Goal: Complete application form: Complete application form

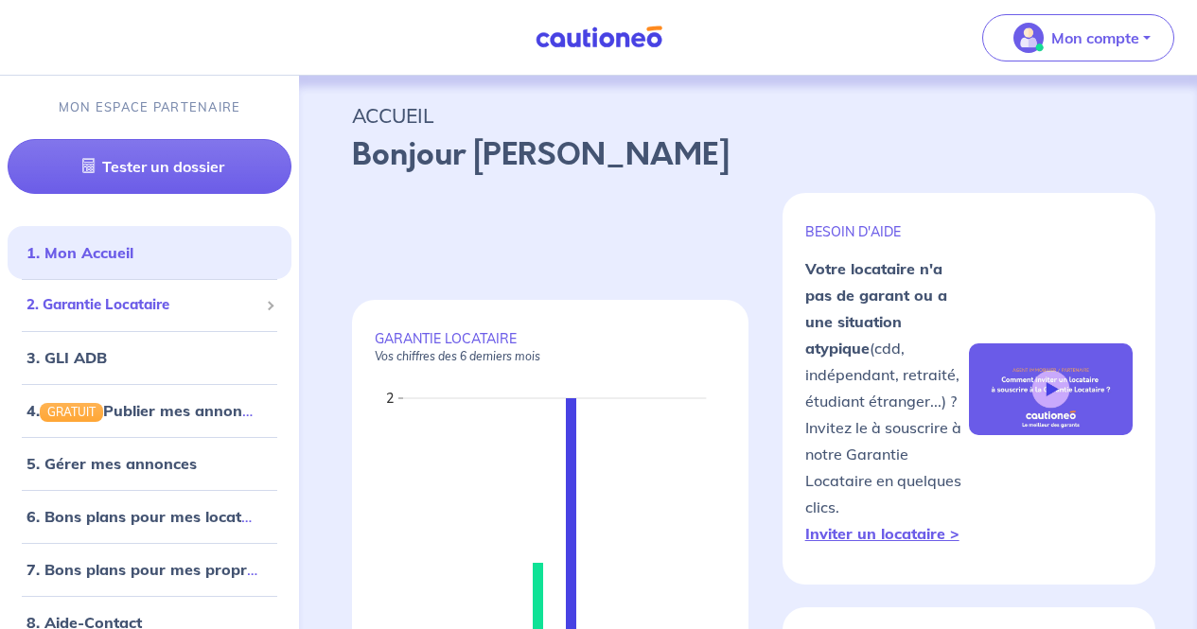
click at [165, 310] on span "2. Garantie Locataire" at bounding box center [142, 305] width 232 height 22
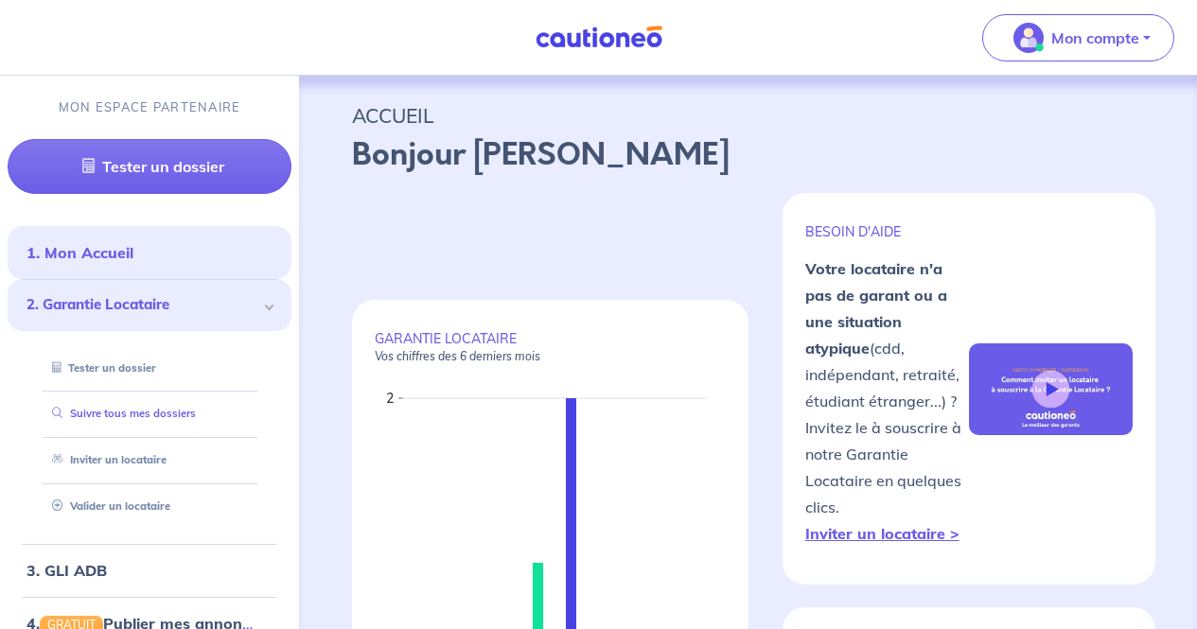
click at [172, 413] on link "Suivre tous mes dossiers" at bounding box center [119, 413] width 151 height 13
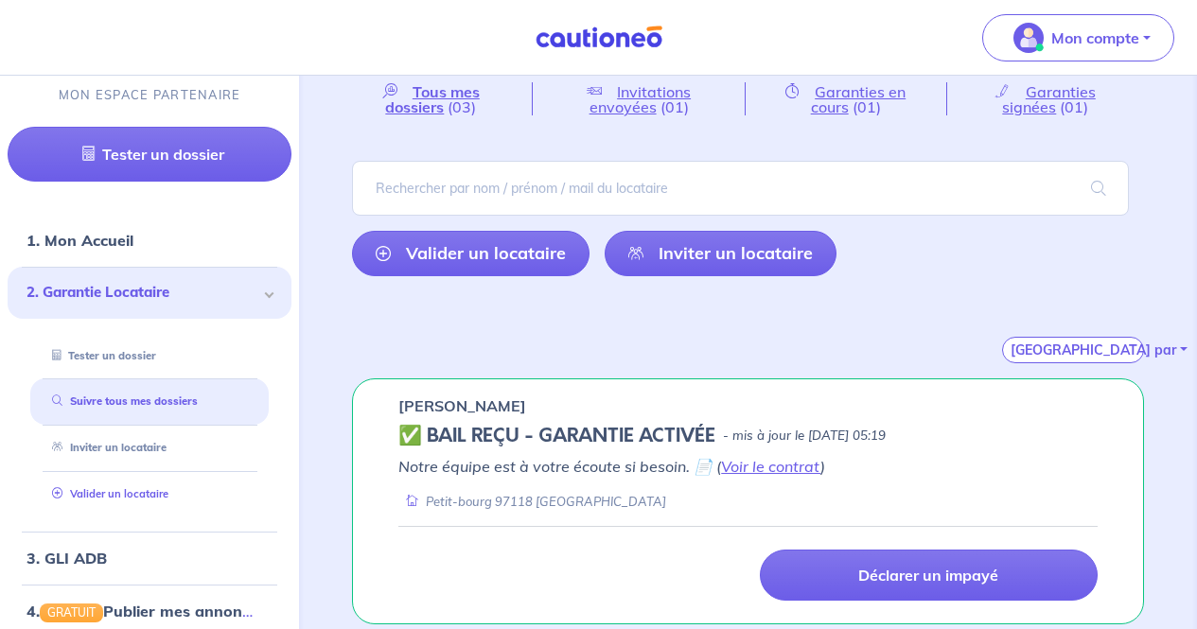
click at [125, 501] on link "Valider un locataire" at bounding box center [106, 493] width 124 height 13
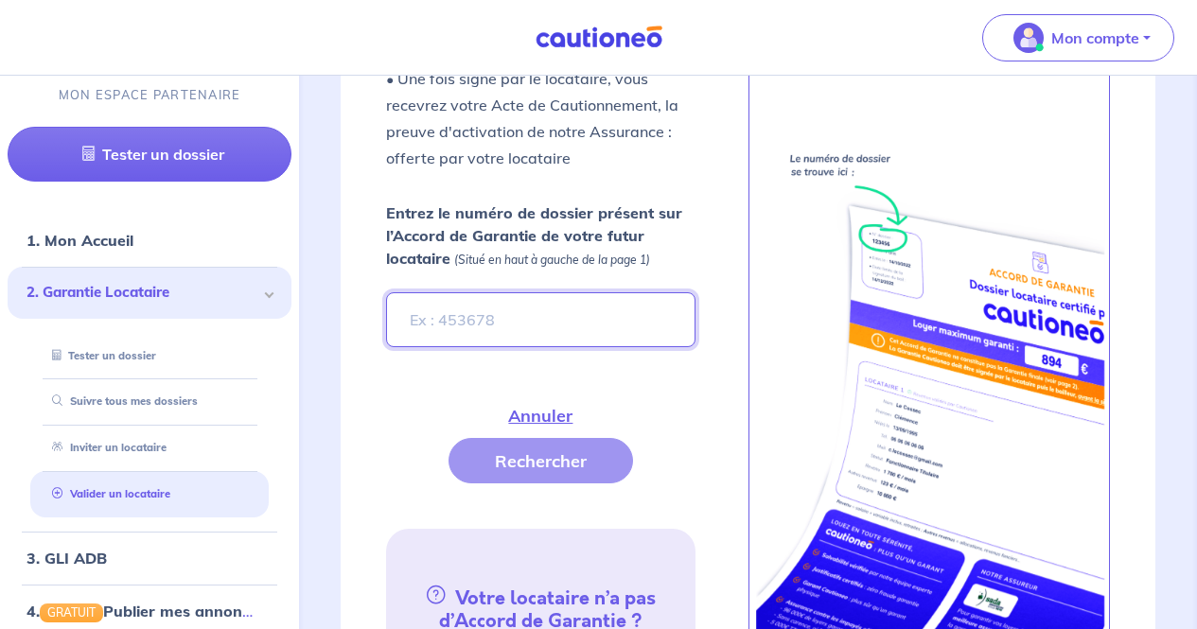
scroll to position [755, 0]
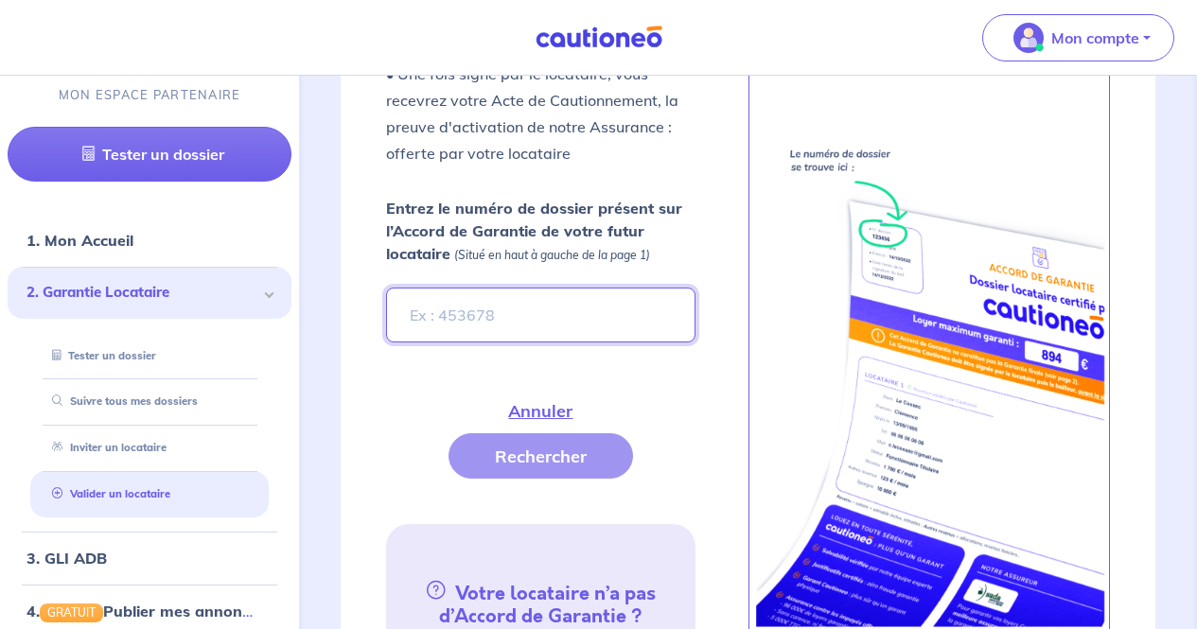
paste input "dbe31eba-a430-4188-bcbb-b4cd11456af6"
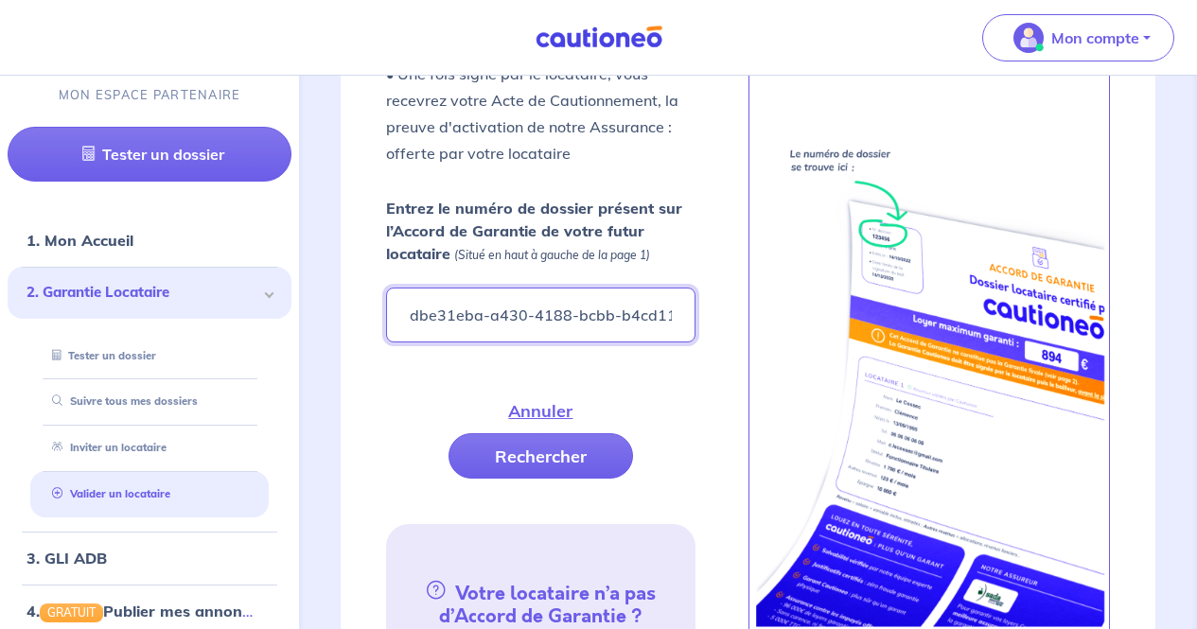
scroll to position [0, 47]
type input "dbe31eba-a430-4188-bcbb-b4cd11456af6"
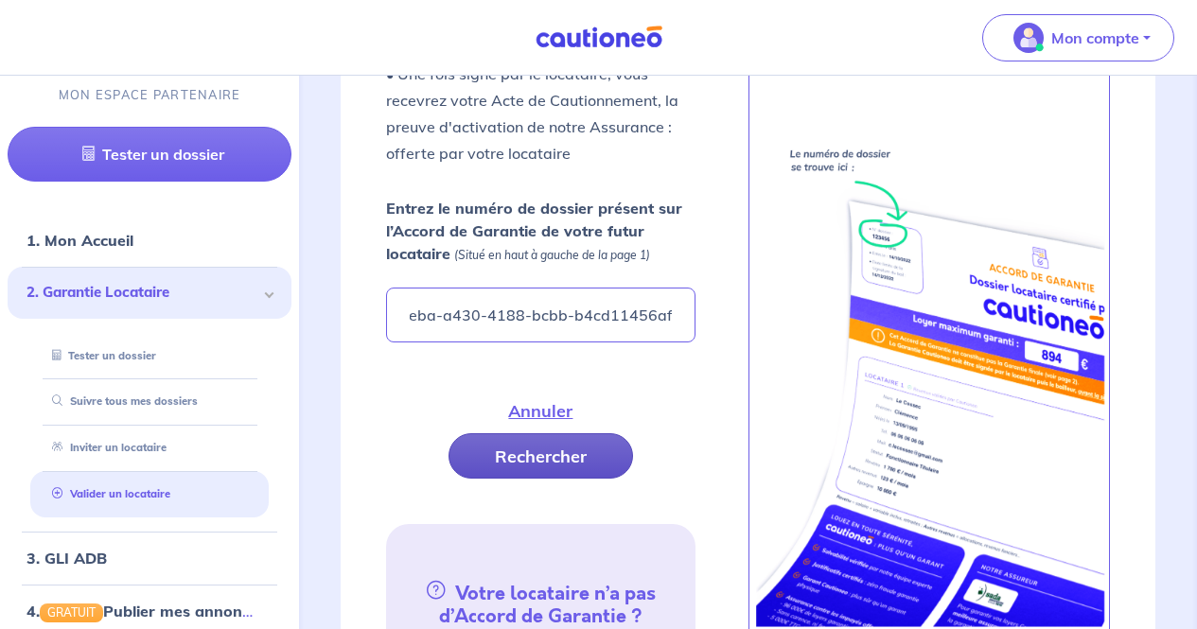
click at [523, 448] on button "Rechercher" at bounding box center [540, 455] width 185 height 45
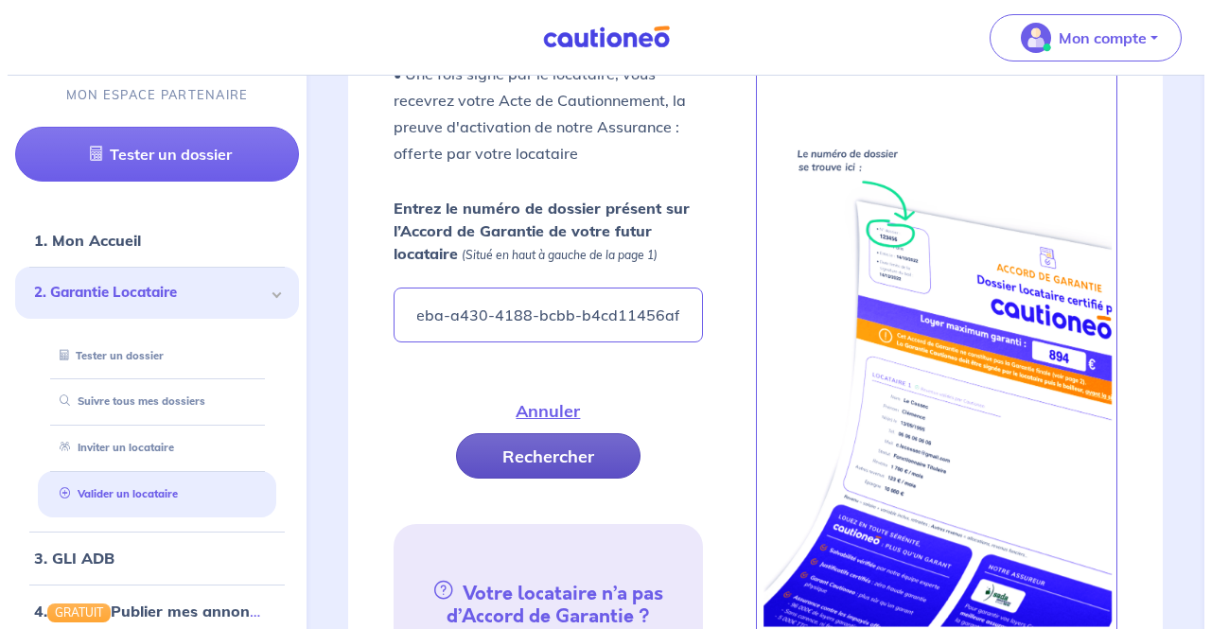
scroll to position [0, 0]
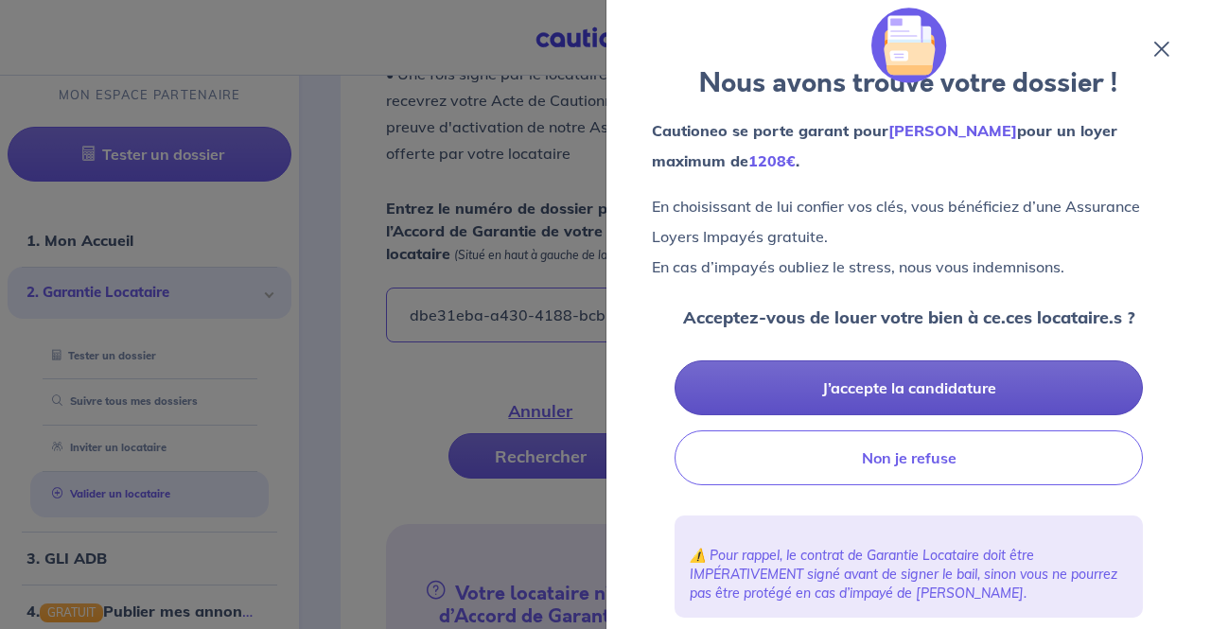
click at [671, 386] on button "J’accepte la candidature" at bounding box center [909, 387] width 468 height 55
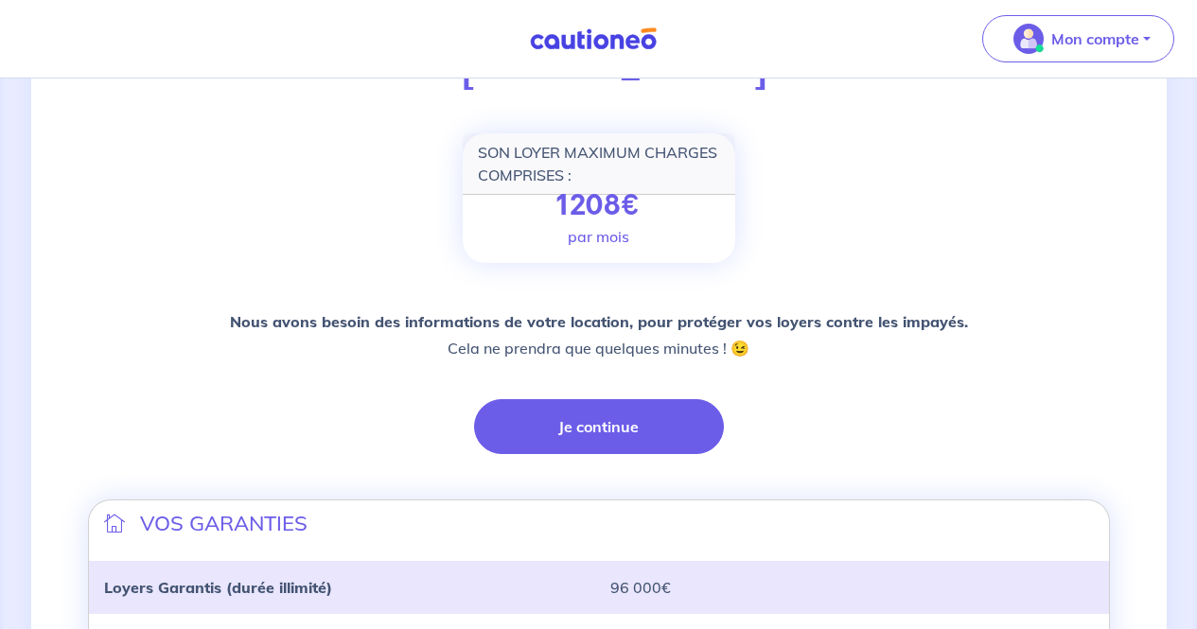
scroll to position [231, 0]
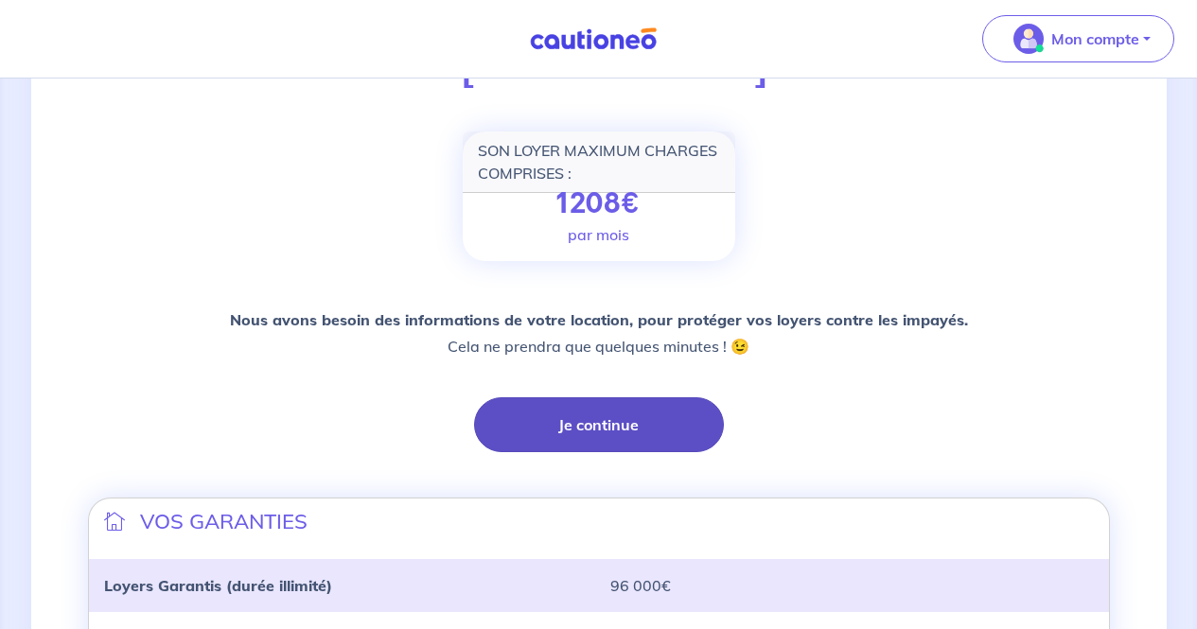
click at [641, 406] on button "Je continue" at bounding box center [599, 424] width 250 height 55
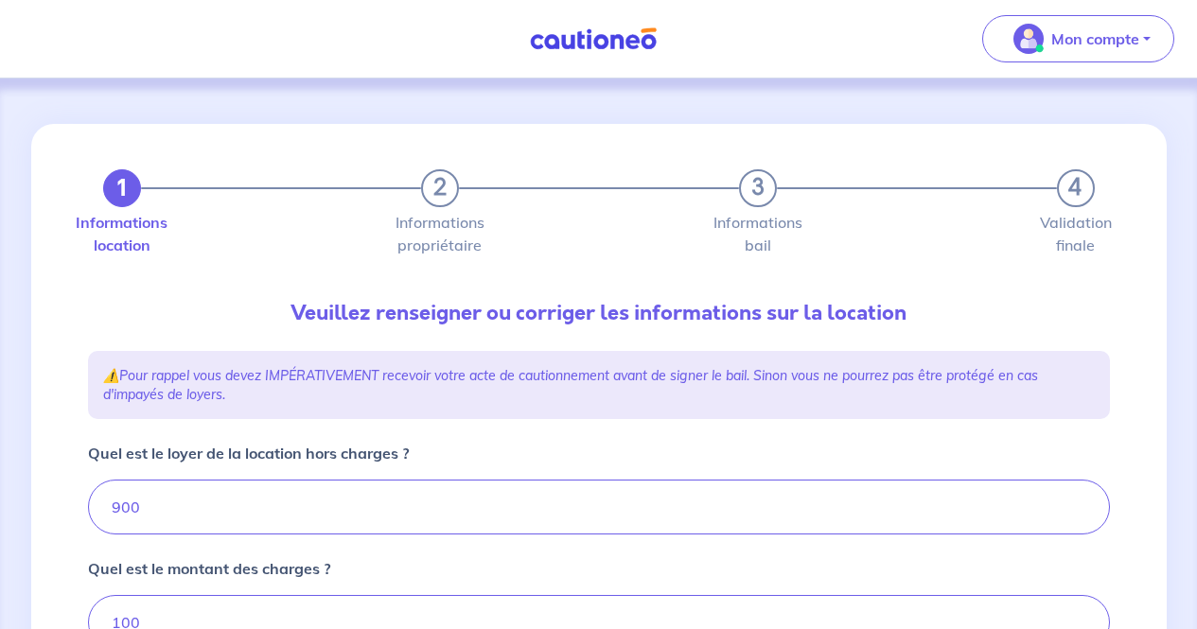
type input "1000"
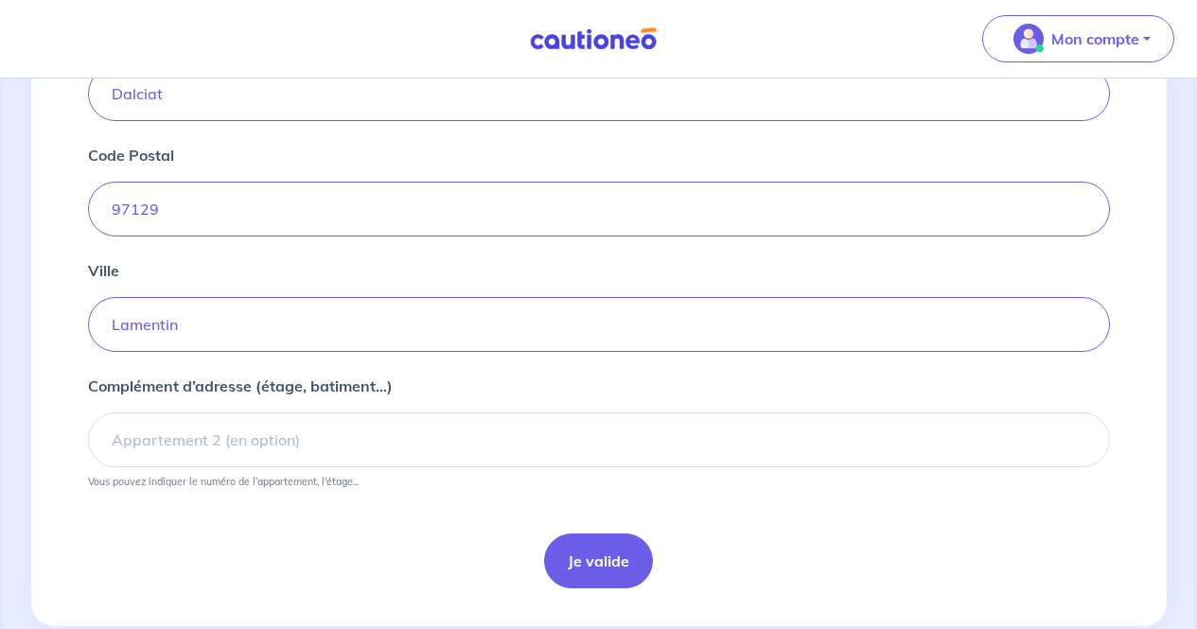
scroll to position [823, 0]
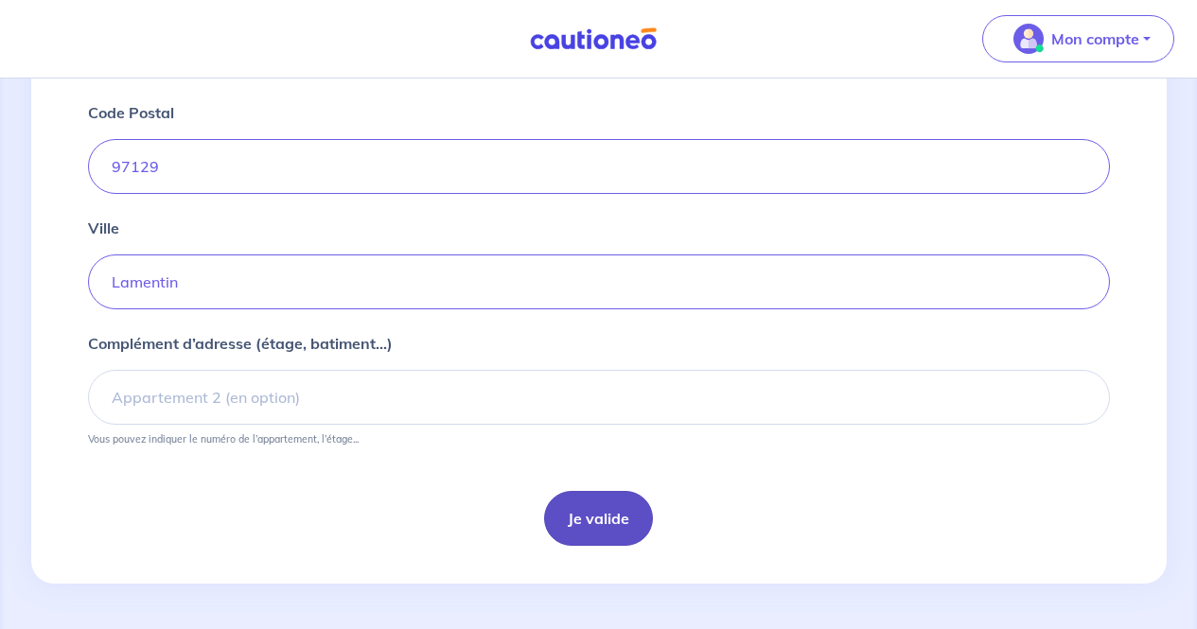
click at [643, 504] on button "Je valide" at bounding box center [598, 518] width 109 height 55
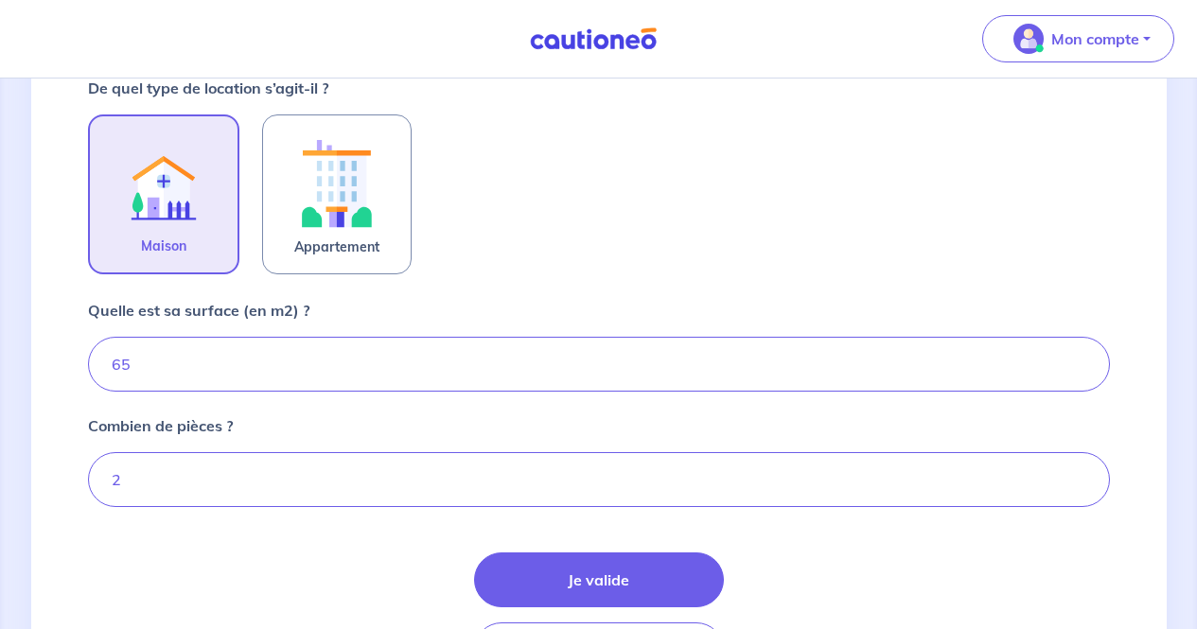
scroll to position [588, 0]
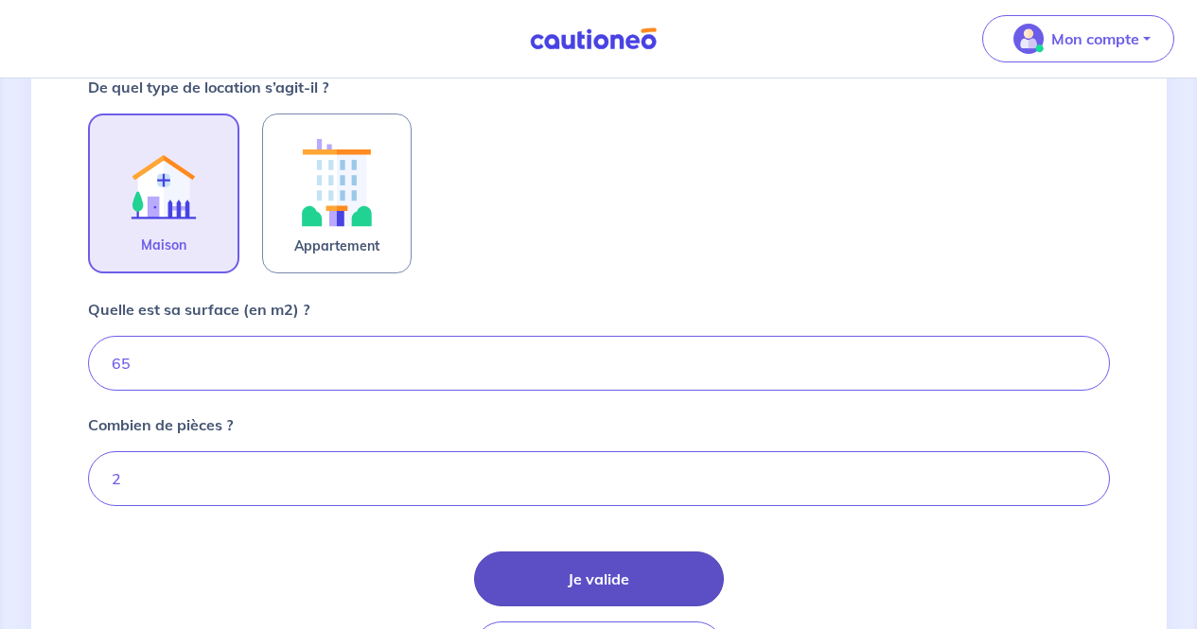
click at [582, 574] on button "Je valide" at bounding box center [599, 579] width 250 height 55
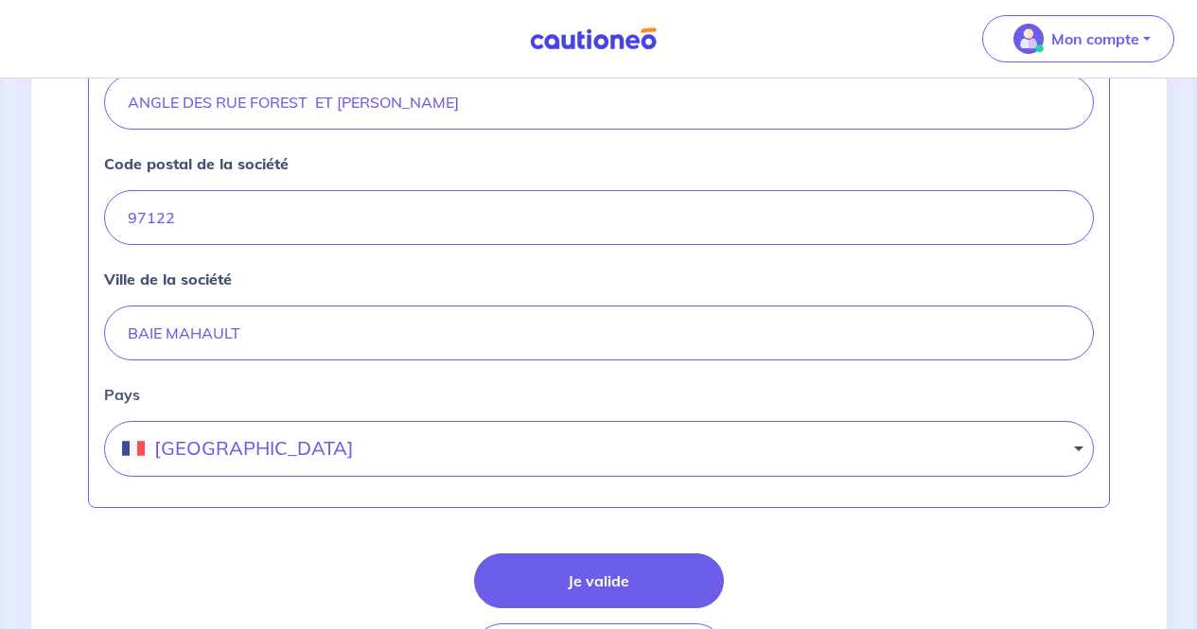
scroll to position [975, 0]
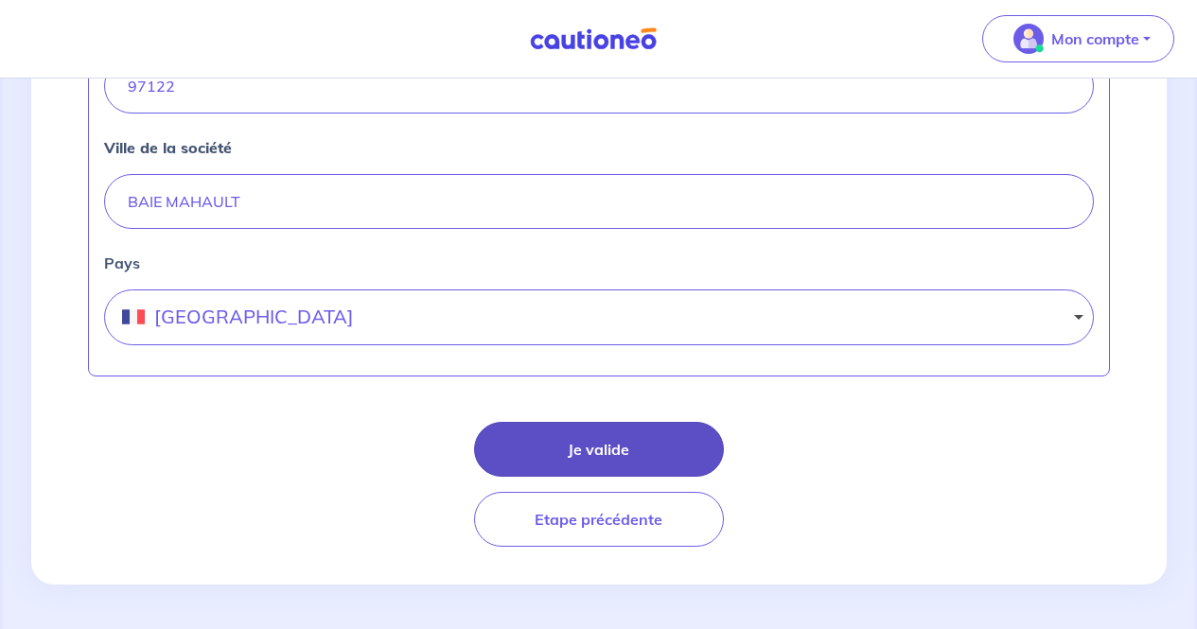
click at [622, 444] on button "Je valide" at bounding box center [599, 449] width 250 height 55
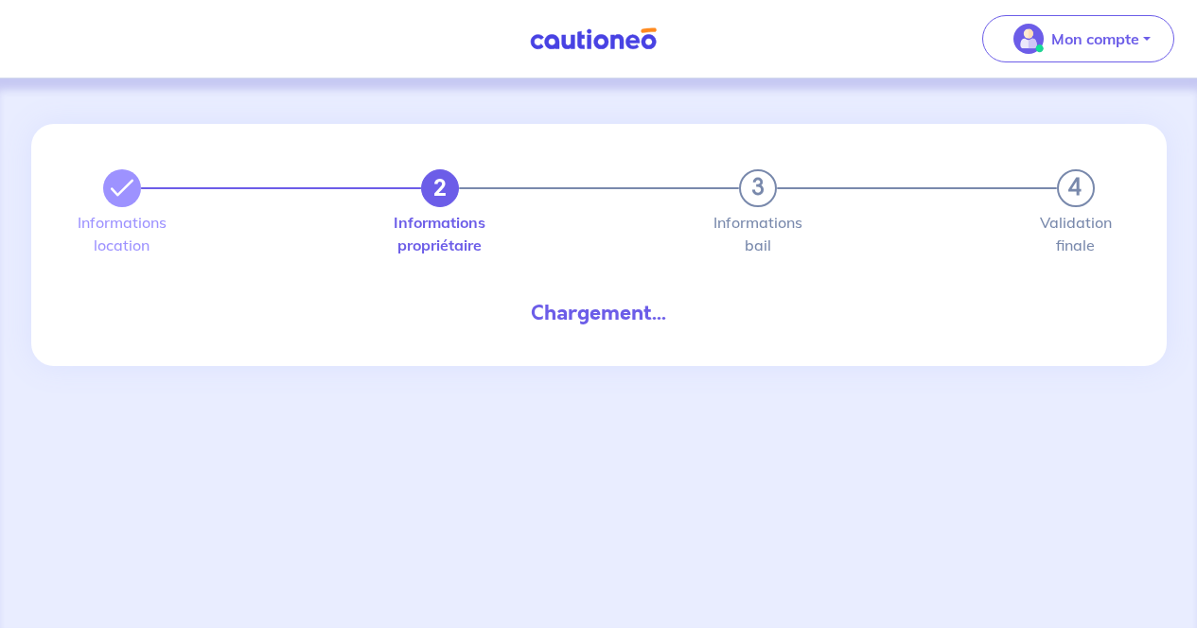
select select "GP"
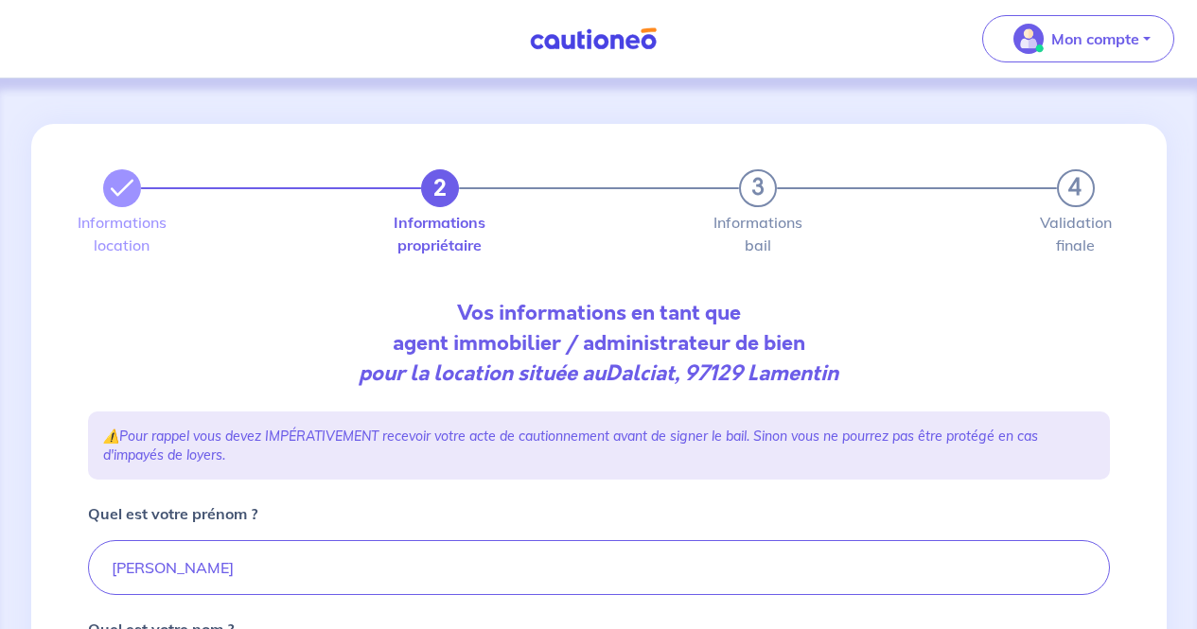
scroll to position [566, 0]
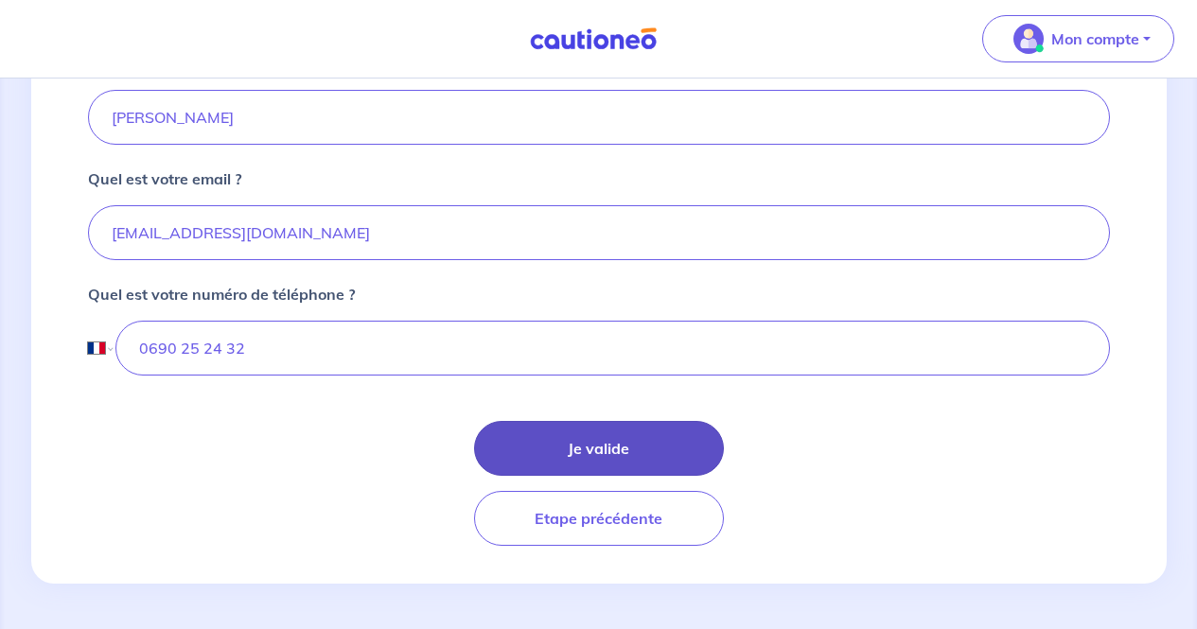
click at [578, 448] on button "Je valide" at bounding box center [599, 448] width 250 height 55
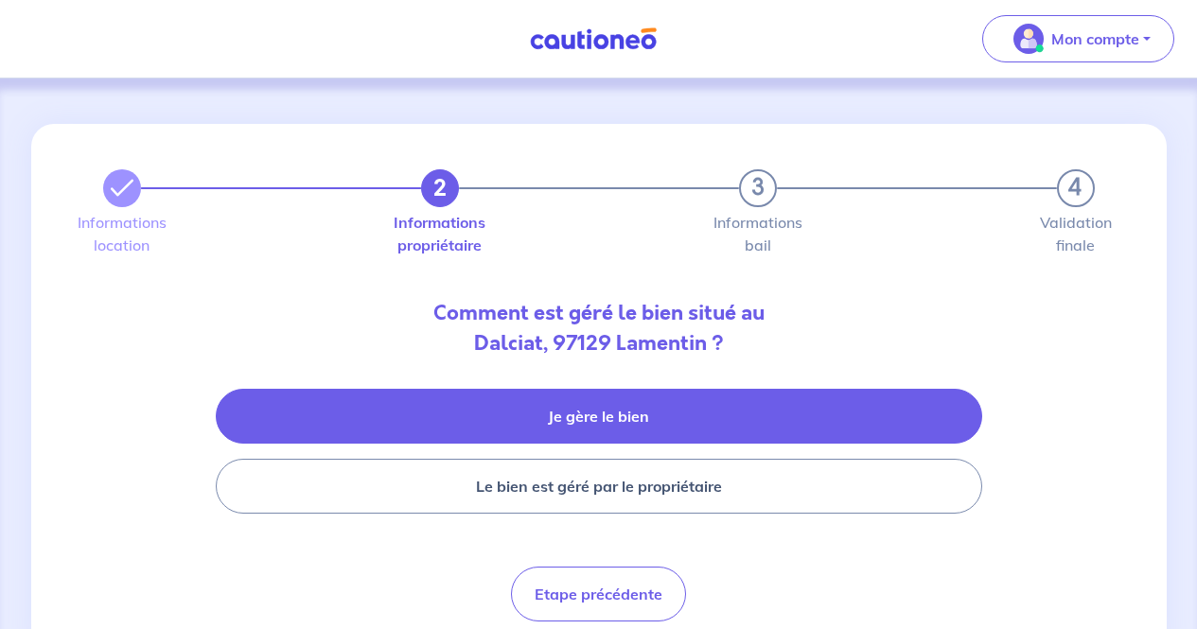
click at [619, 418] on button "Je gère le bien" at bounding box center [599, 416] width 766 height 55
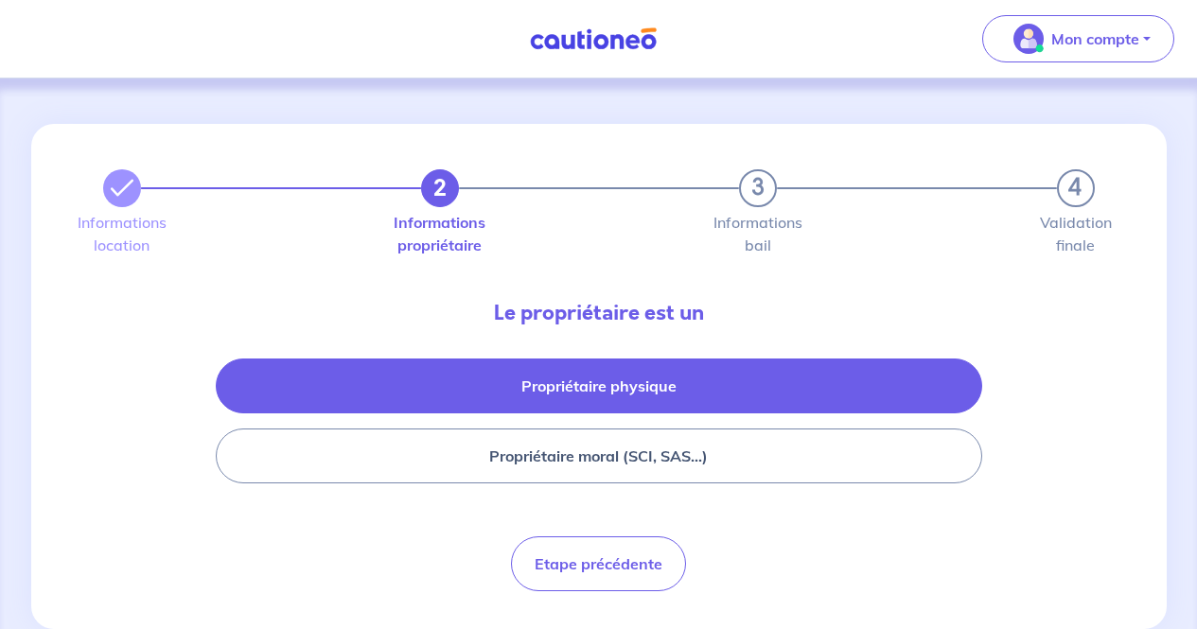
click at [713, 384] on button "Propriétaire physique" at bounding box center [599, 386] width 766 height 55
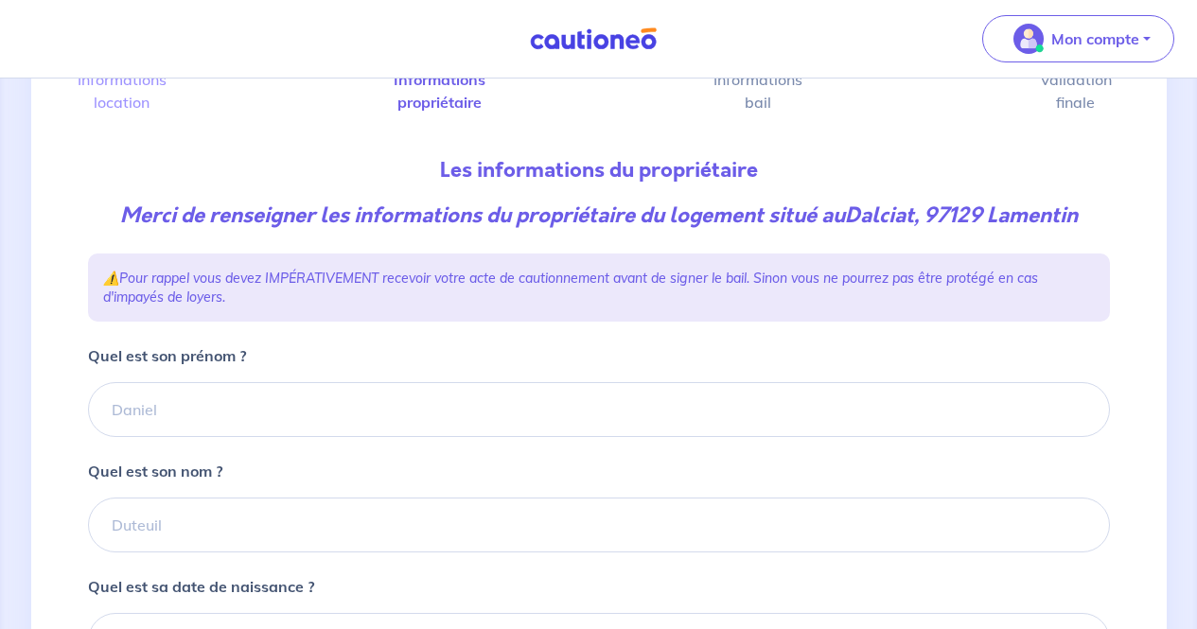
scroll to position [145, 0]
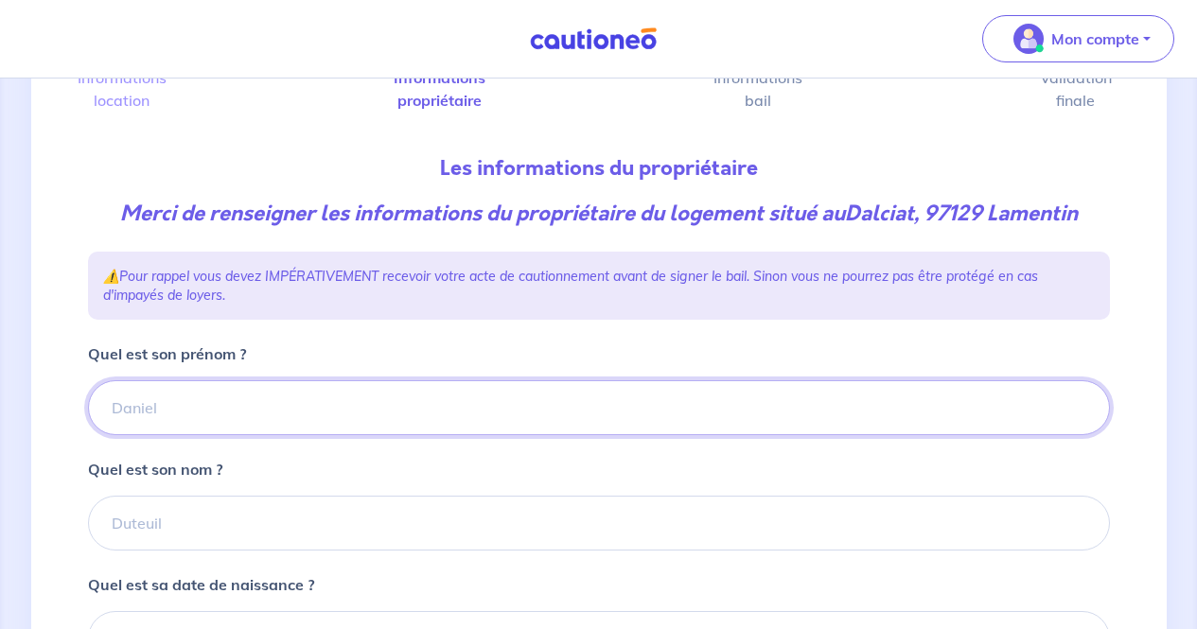
click at [285, 386] on input "Quel est son prénom ?" at bounding box center [599, 407] width 1022 height 55
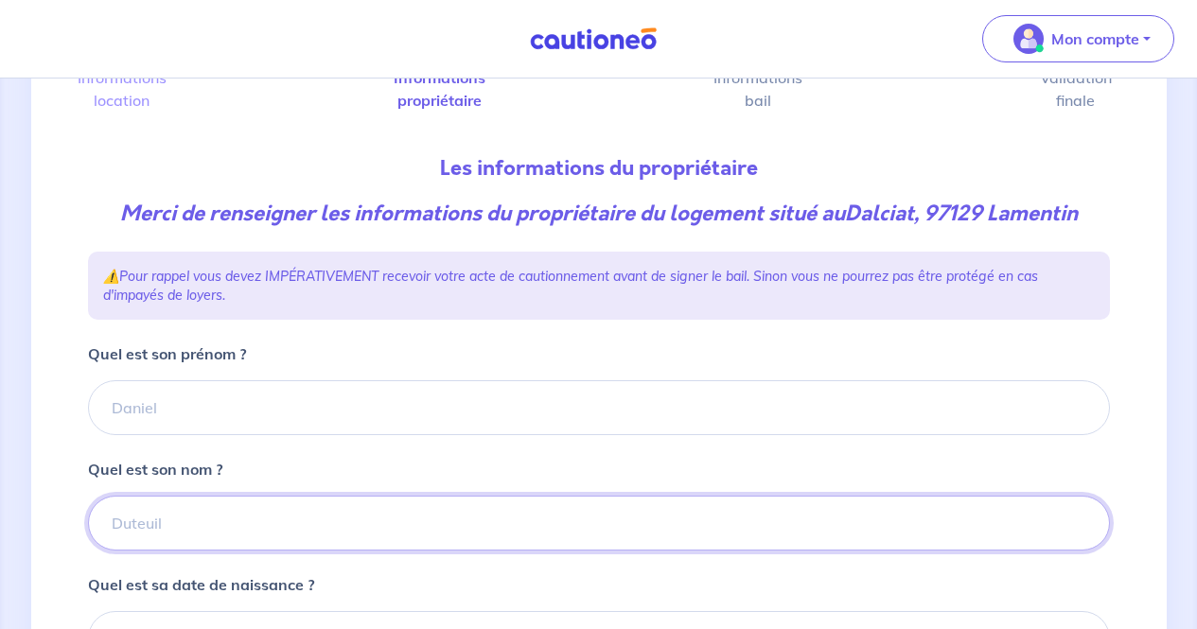
click at [257, 513] on input "Quel est son nom ?" at bounding box center [599, 523] width 1022 height 55
type input "MANGUELE"
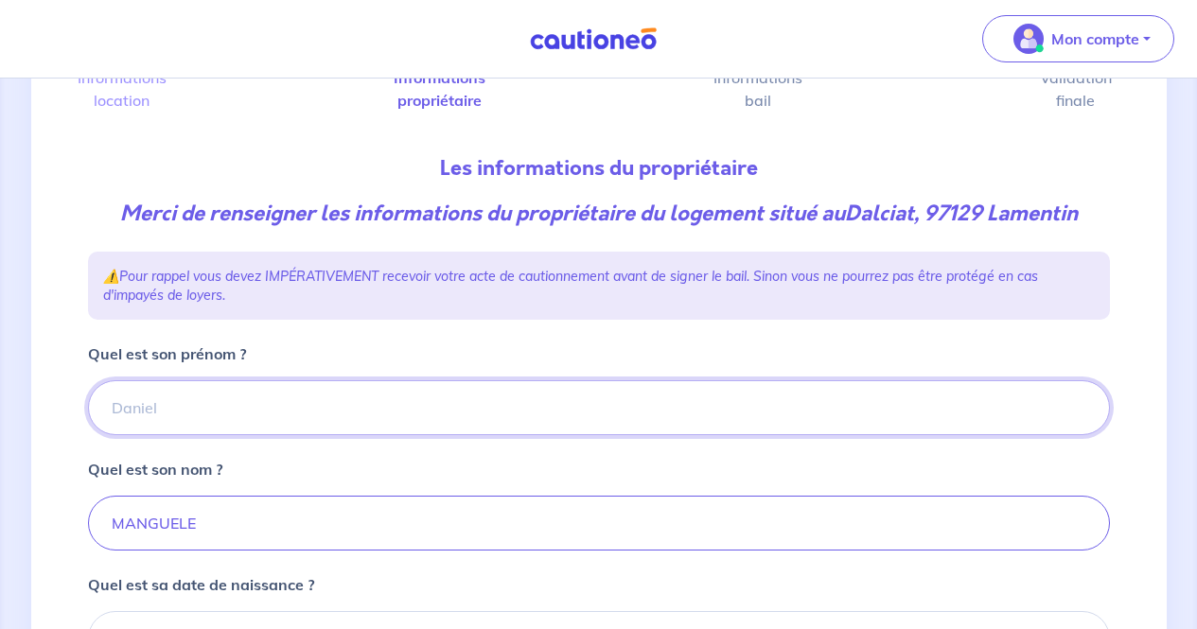
click at [246, 408] on input "Quel est son prénom ?" at bounding box center [599, 407] width 1022 height 55
type input "s"
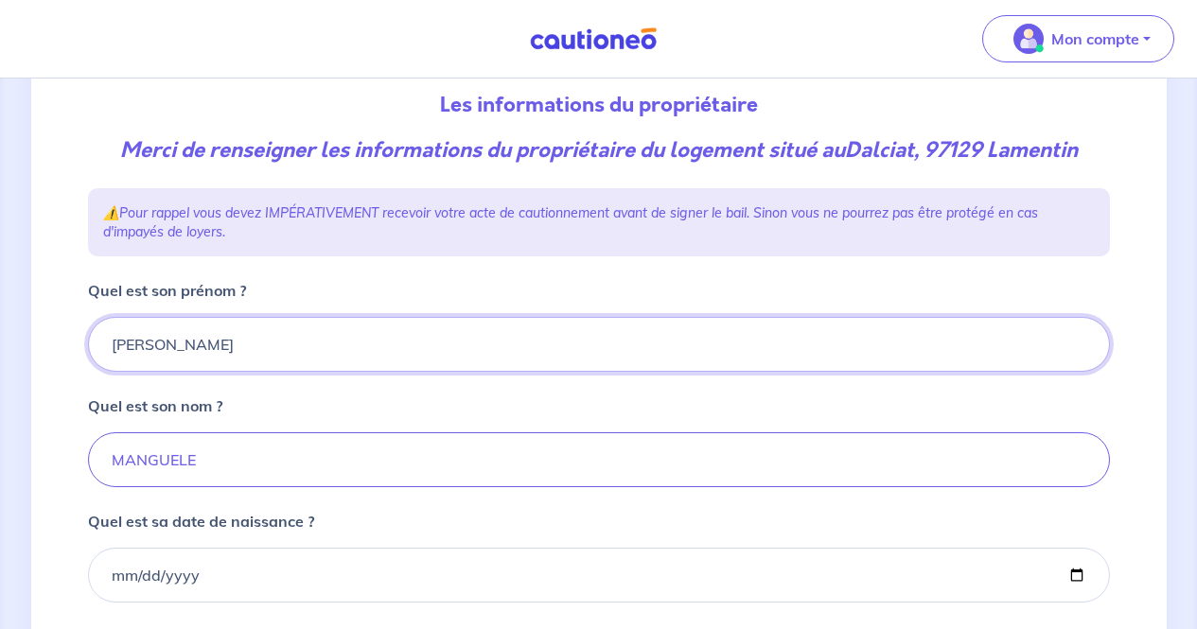
scroll to position [210, 0]
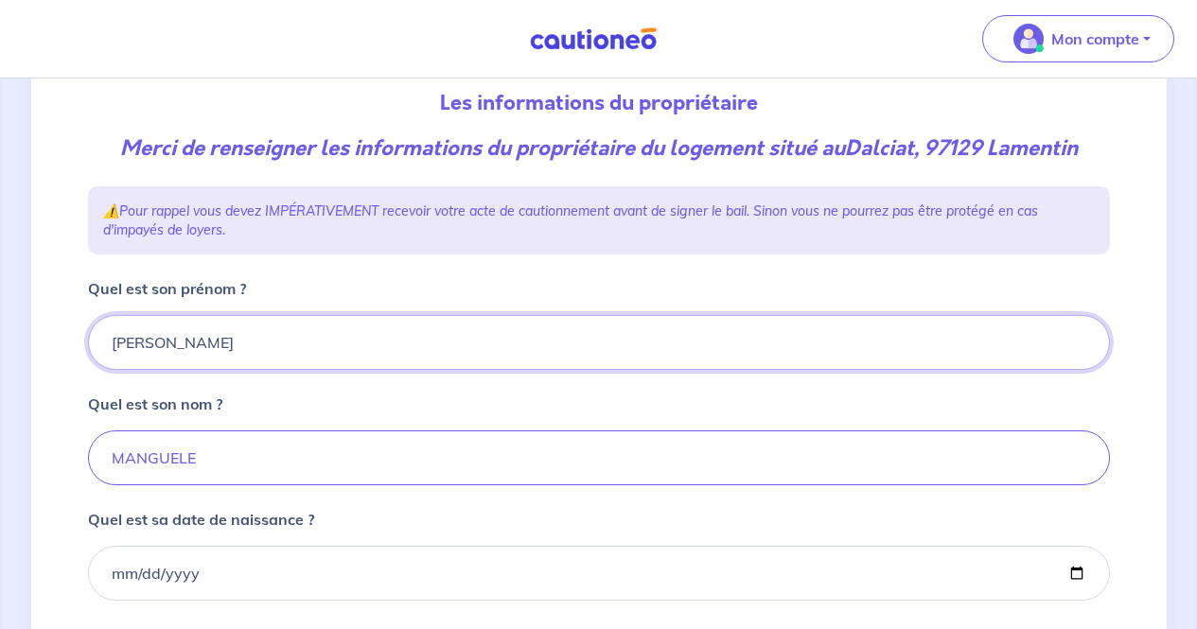
type input "Serge"
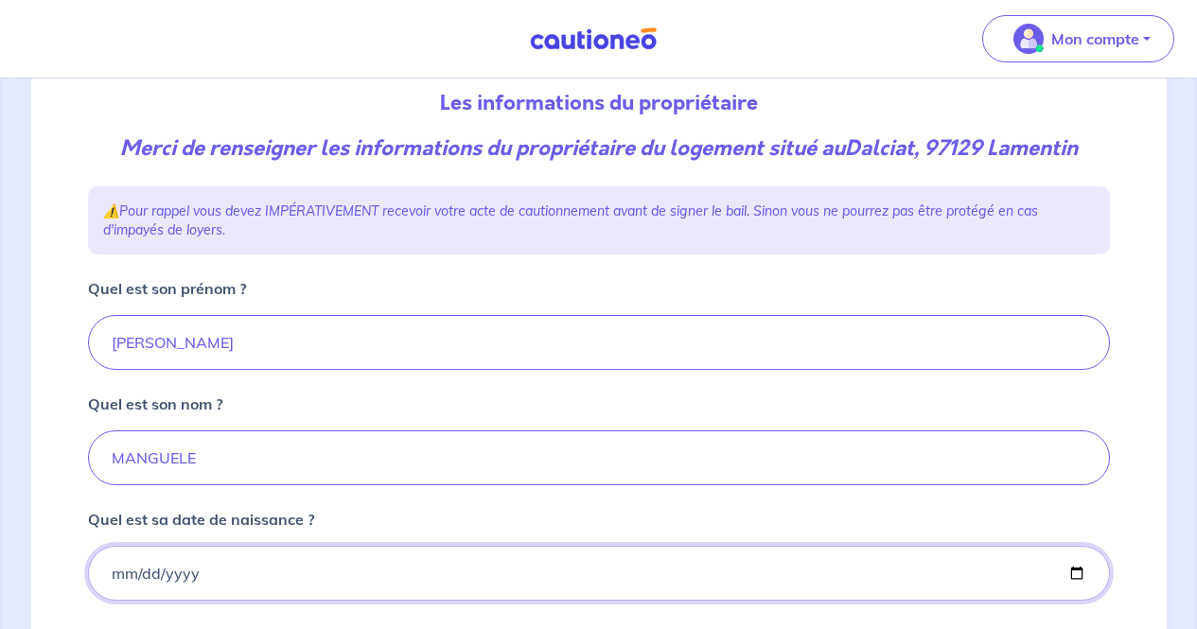
click at [113, 571] on input "Quel est sa date de naissance ?" at bounding box center [599, 573] width 1022 height 55
type input "1999-01-01"
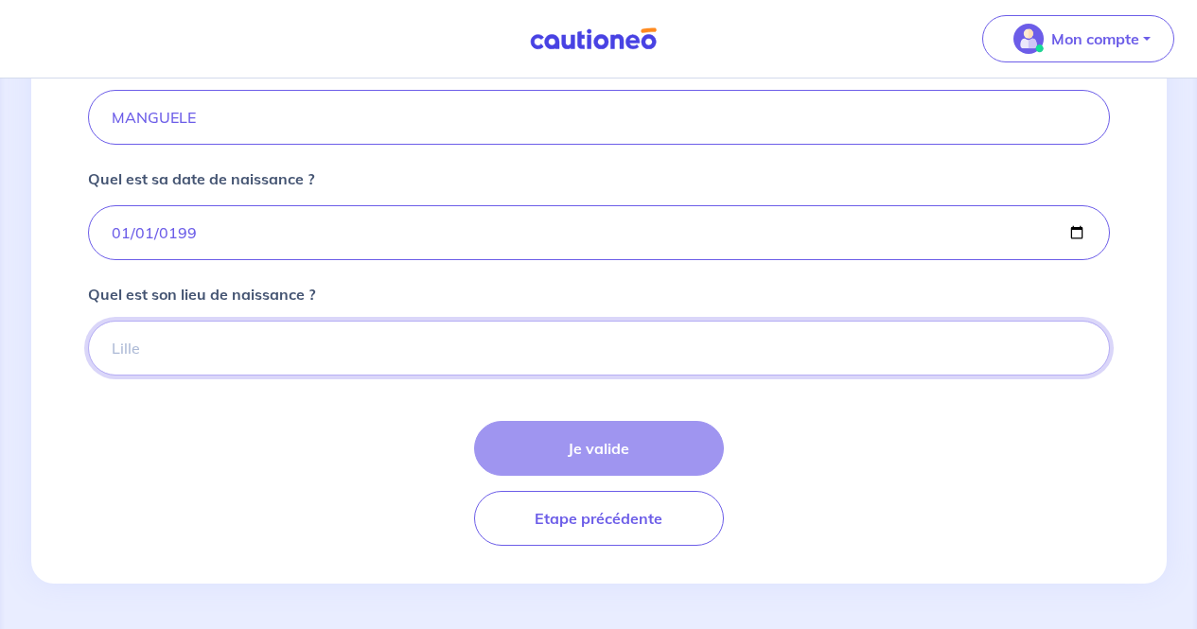
click at [249, 359] on input "Quel est son lieu de naissance ?" at bounding box center [599, 348] width 1022 height 55
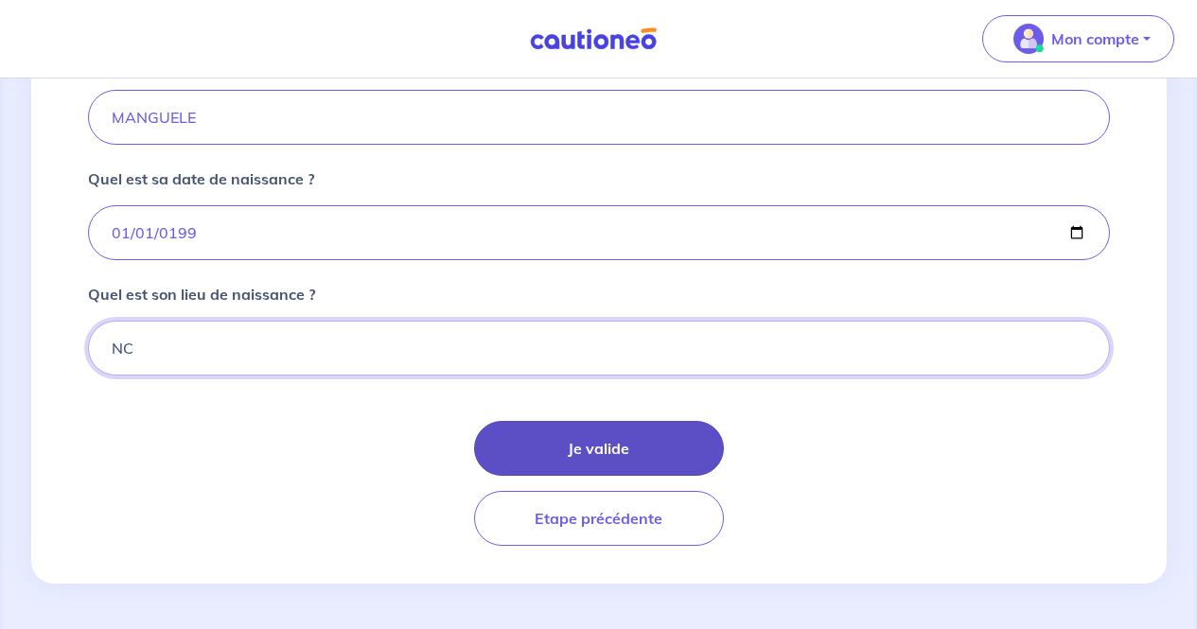
type input "NC"
click at [496, 431] on button "Je valide" at bounding box center [599, 448] width 250 height 55
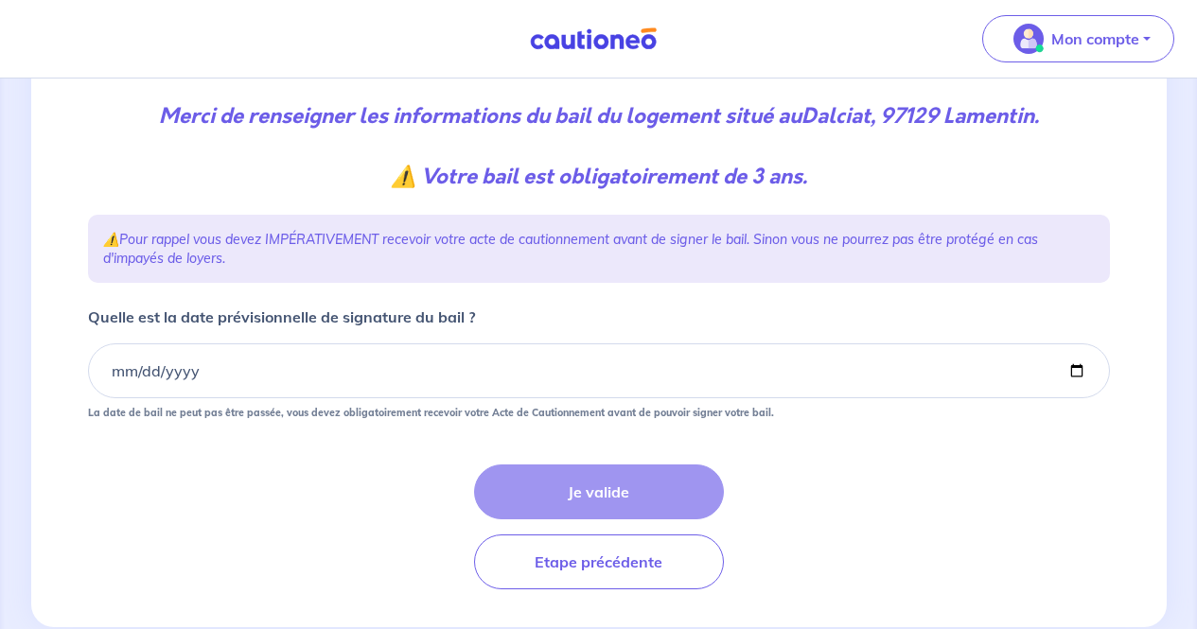
scroll to position [243, 0]
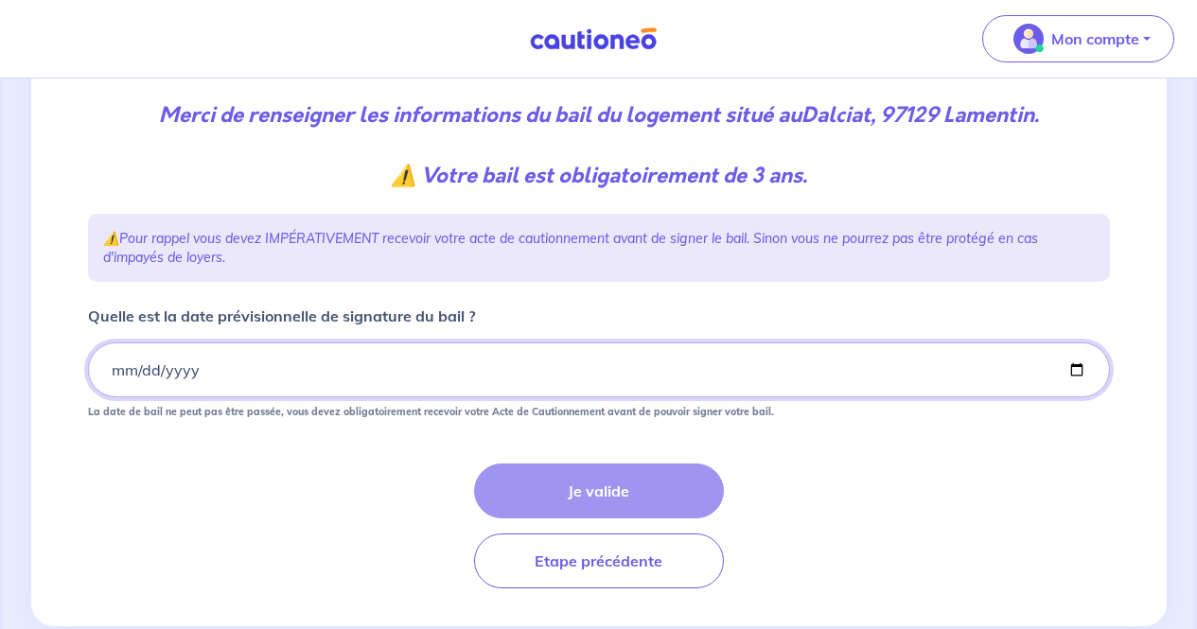
click at [113, 365] on input "Quelle est la date prévisionnelle de signature du bail ?" at bounding box center [599, 370] width 1022 height 55
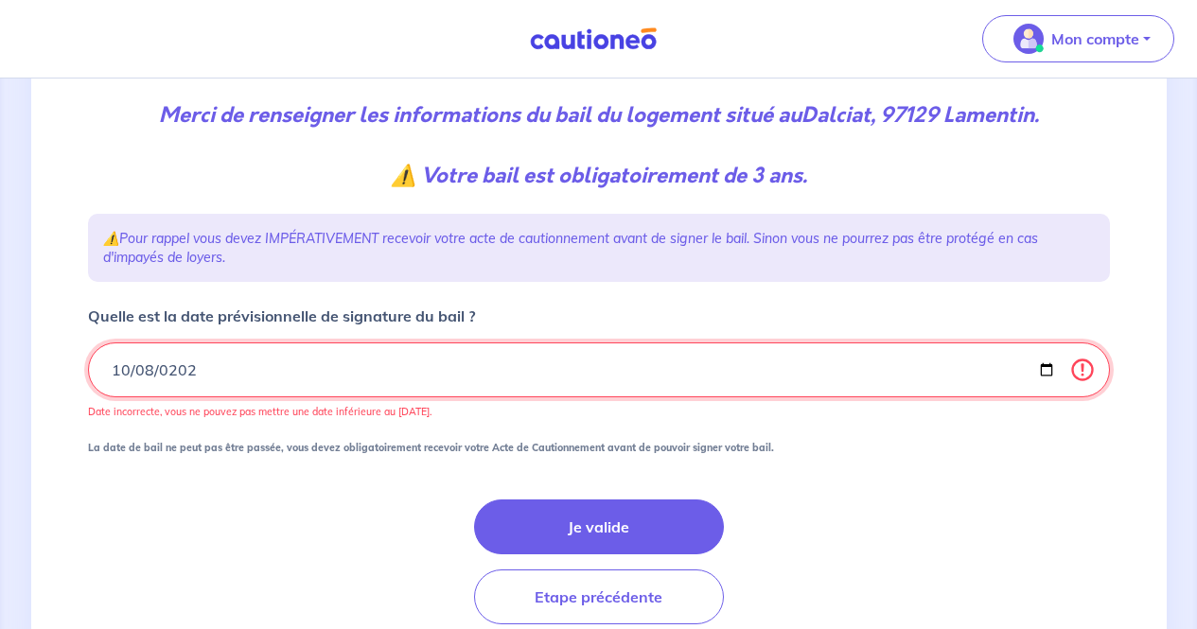
type input "2025-10-08"
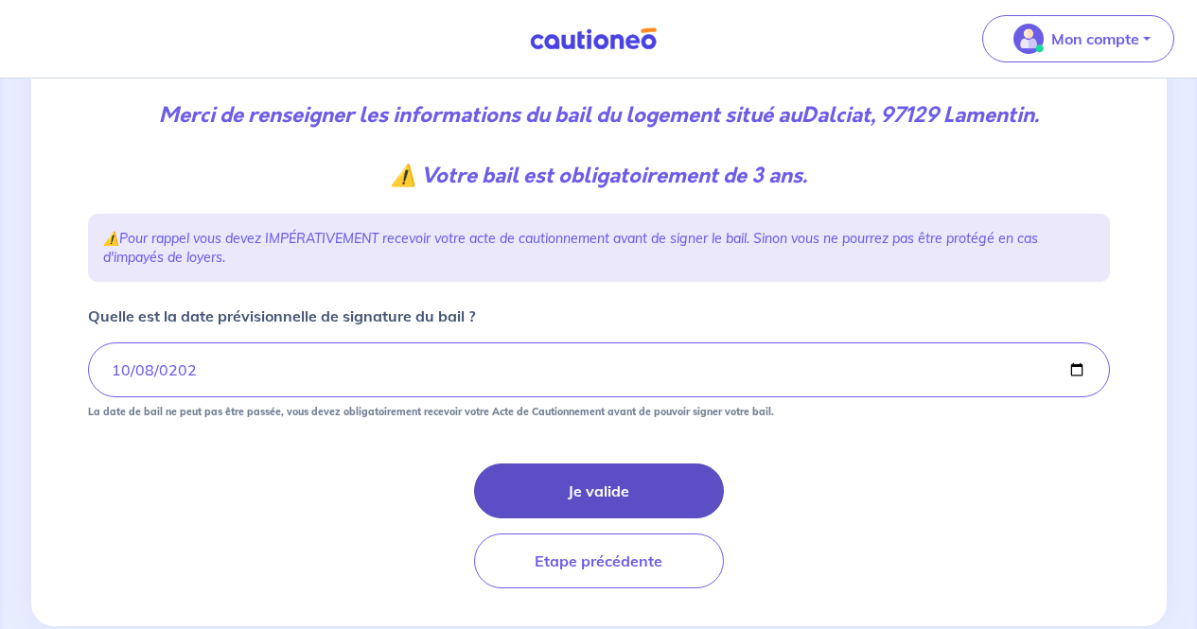
click at [609, 484] on button "Je valide" at bounding box center [599, 491] width 250 height 55
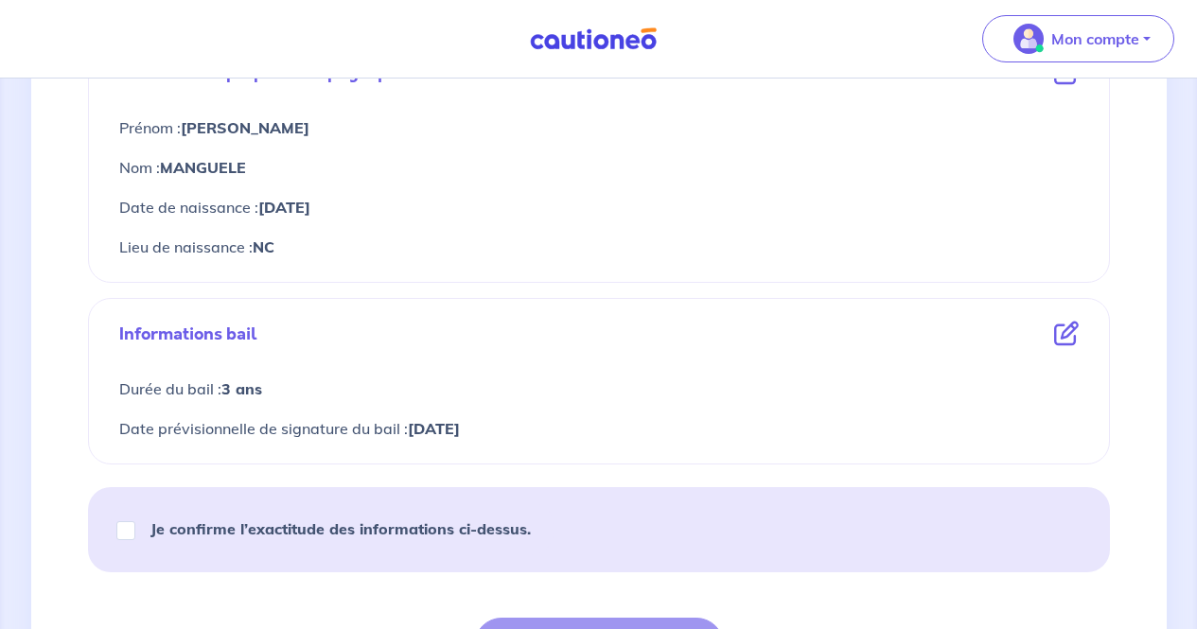
scroll to position [918, 0]
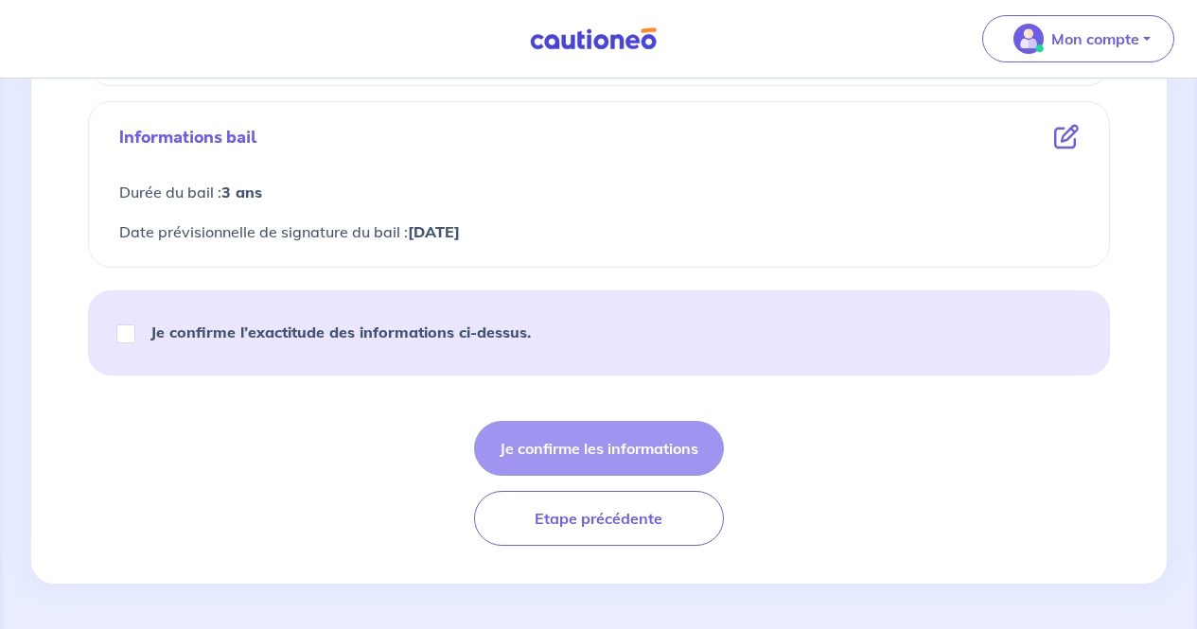
click at [361, 323] on strong "Je confirme l’exactitude des informations ci-dessus." at bounding box center [340, 332] width 380 height 19
click at [135, 325] on input "Je confirme l’exactitude des informations ci-dessus." at bounding box center [125, 334] width 19 height 19
checkbox input "true"
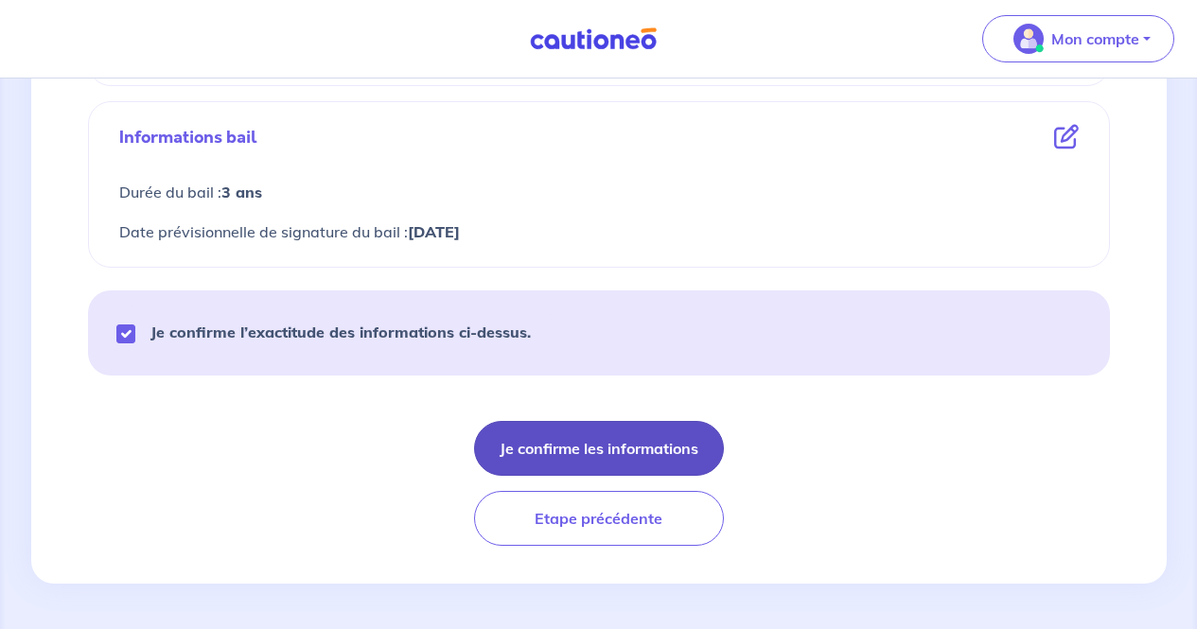
click at [571, 442] on button "Je confirme les informations" at bounding box center [599, 448] width 250 height 55
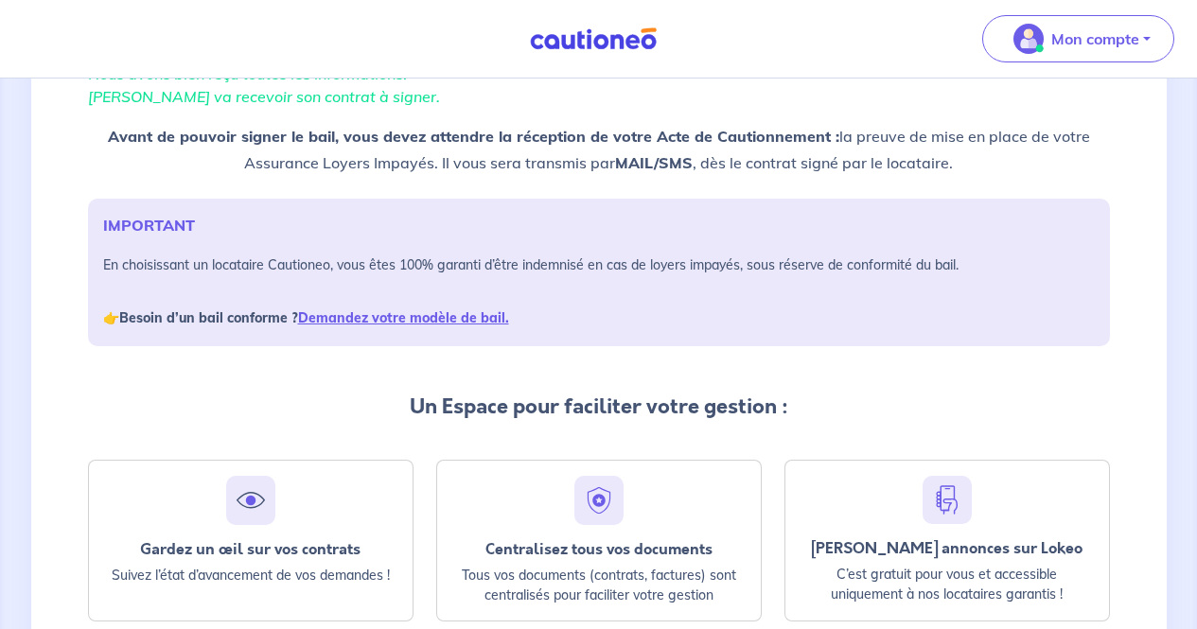
scroll to position [355, 0]
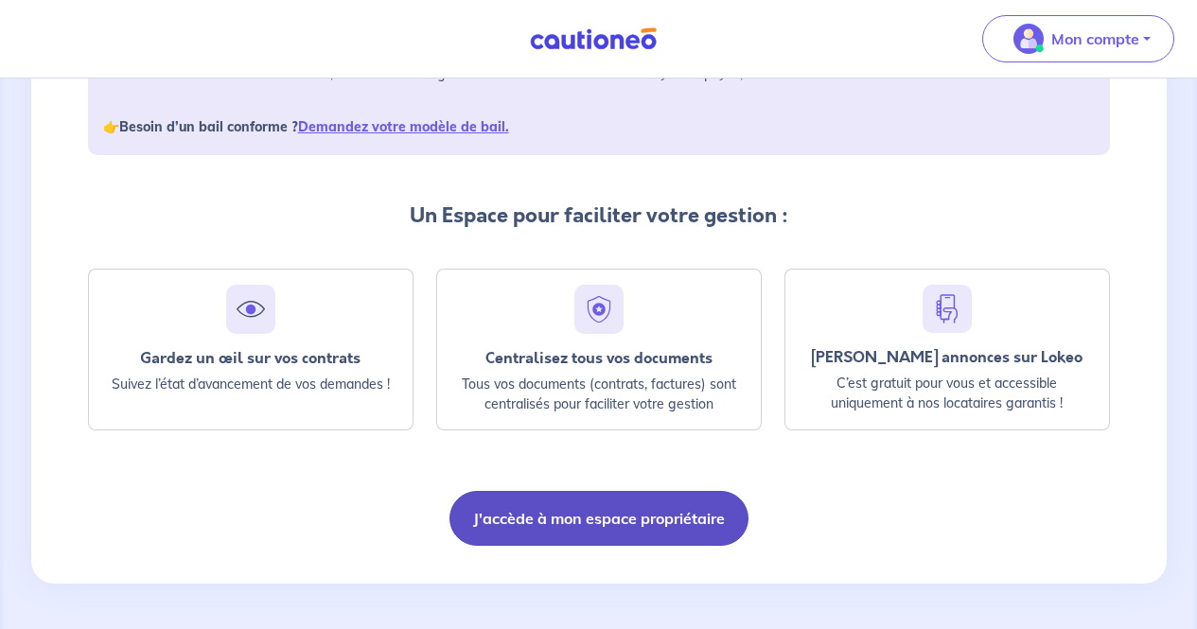
click at [636, 507] on button "J'accède à mon espace propriétaire" at bounding box center [598, 518] width 299 height 55
